Goal: Leave review/rating

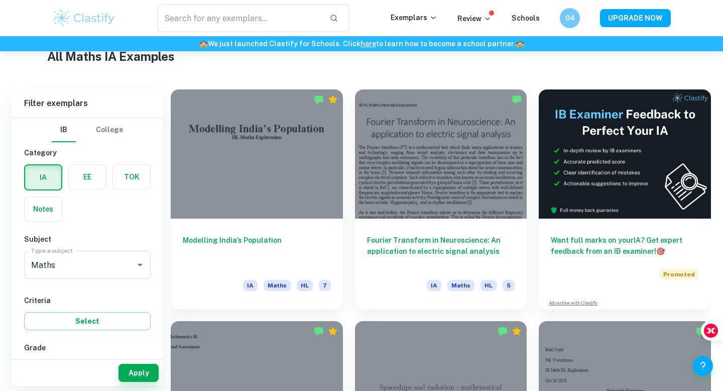
scroll to position [249, 0]
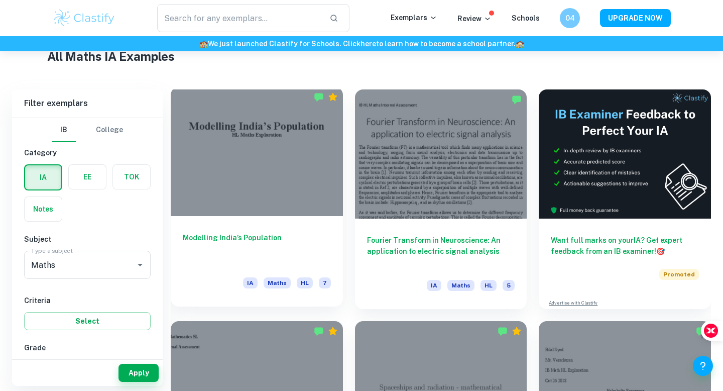
click at [275, 184] on div at bounding box center [257, 151] width 172 height 129
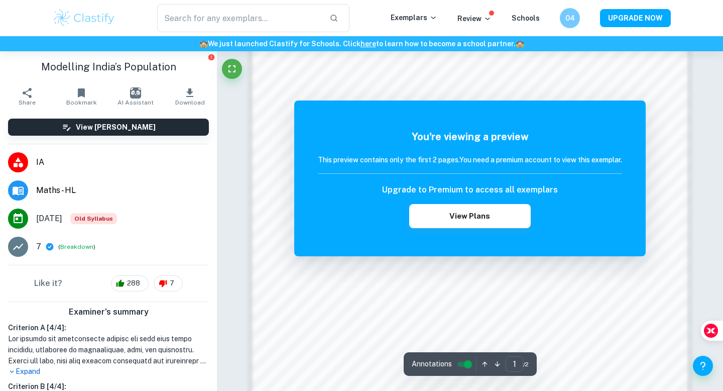
scroll to position [732, 0]
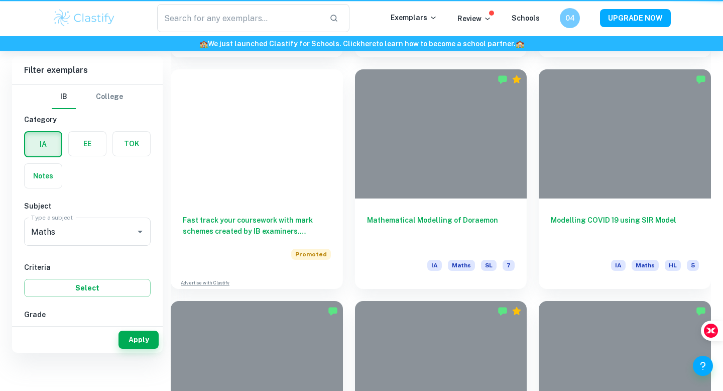
scroll to position [249, 0]
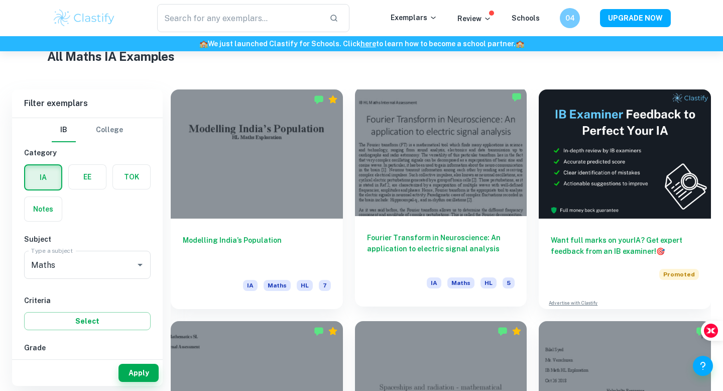
click at [457, 139] on div at bounding box center [441, 151] width 172 height 129
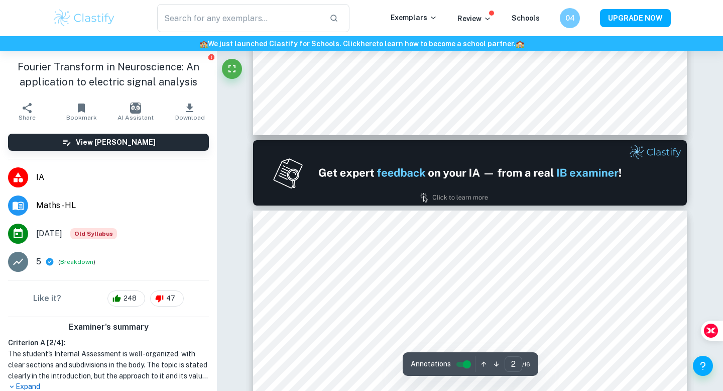
type input "1"
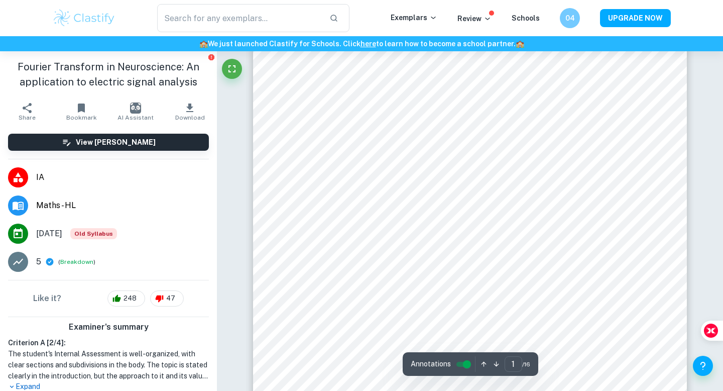
scroll to position [264, 0]
